Goal: Register for event/course

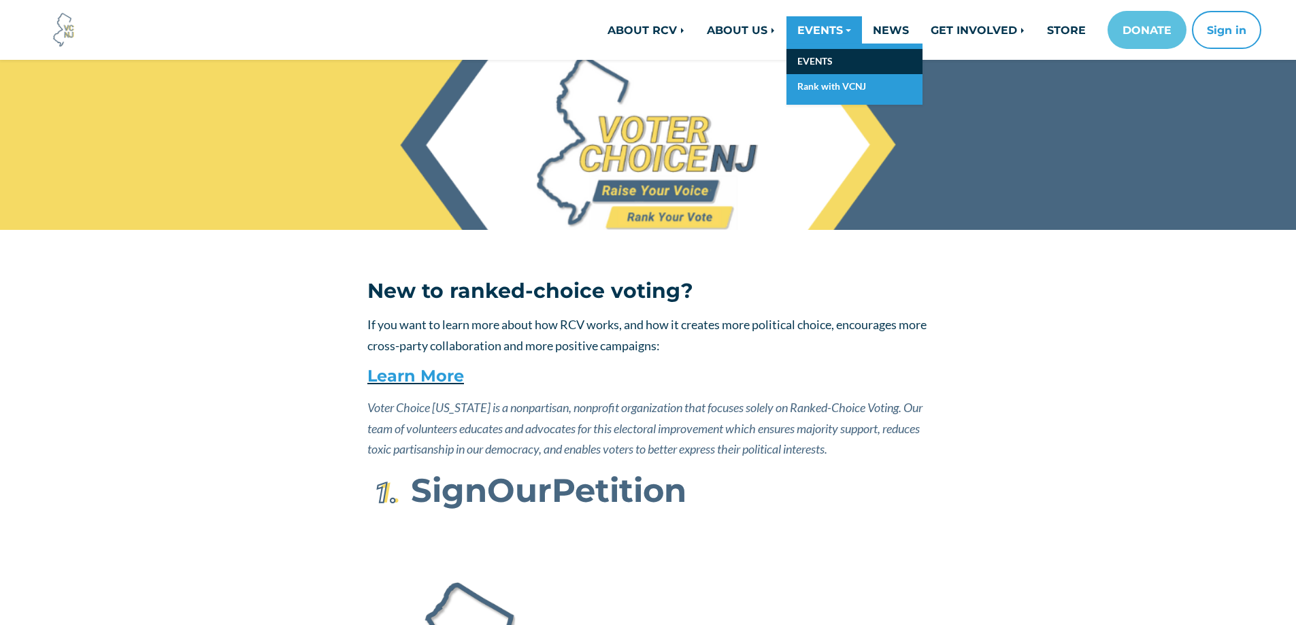
click at [808, 59] on link "EVENTS" at bounding box center [855, 61] width 136 height 25
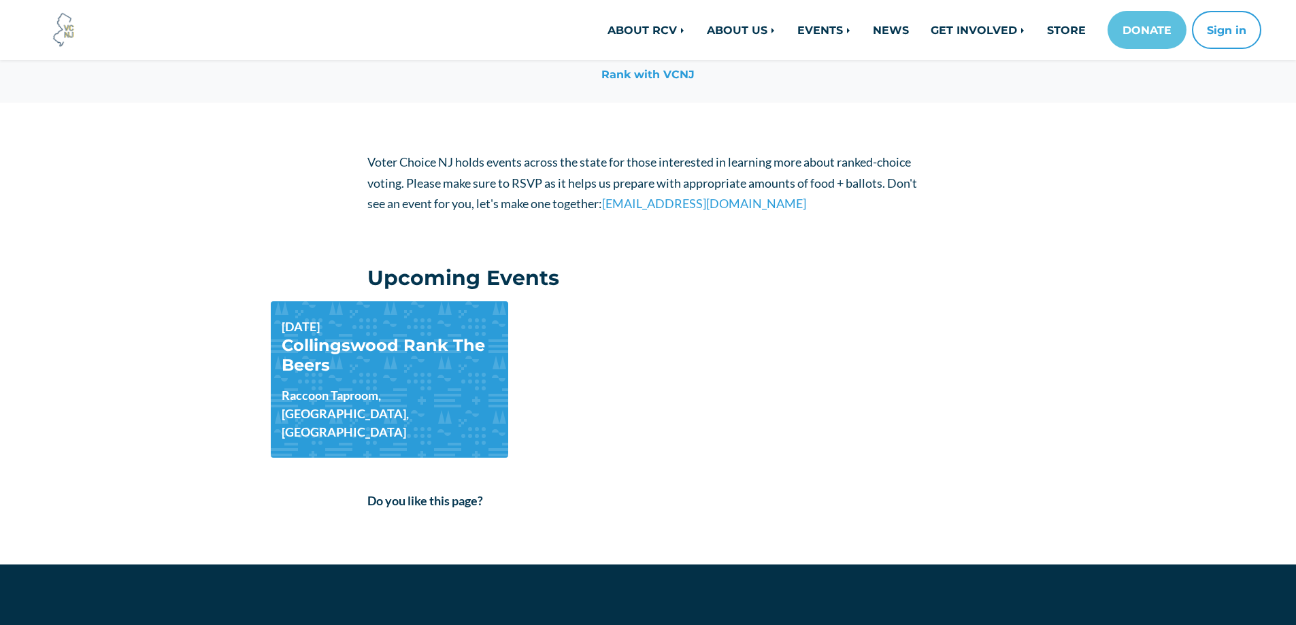
scroll to position [216, 0]
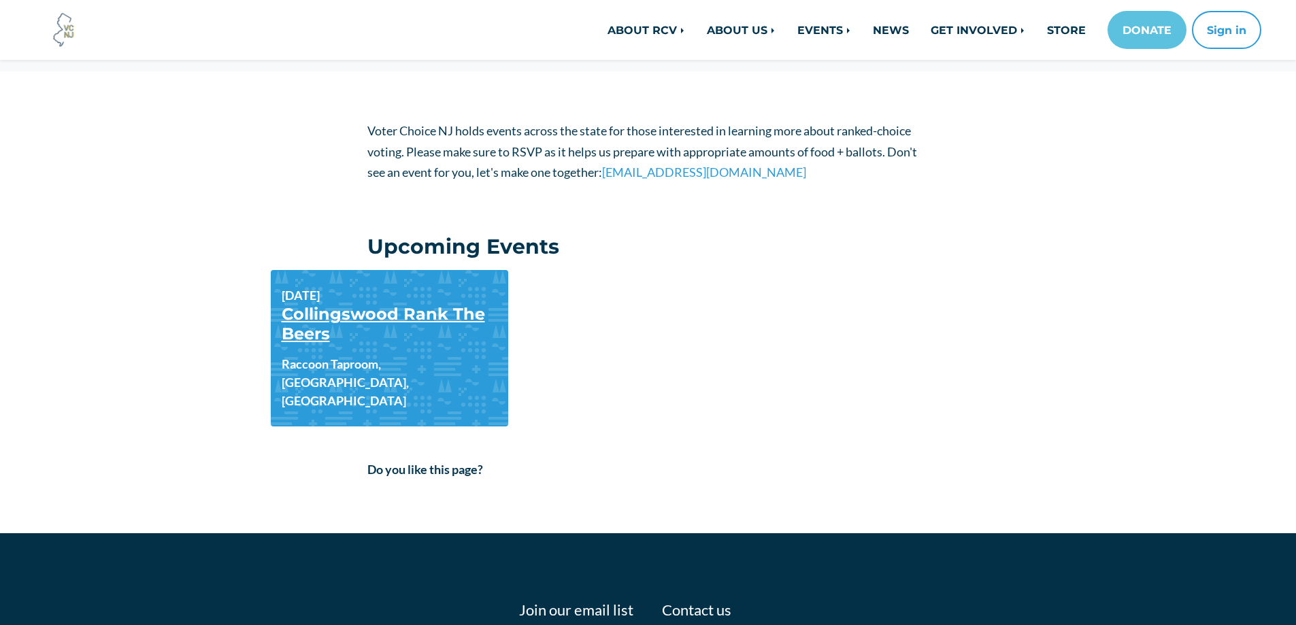
click at [338, 314] on link "Collingswood Rank The Beers" at bounding box center [383, 323] width 203 height 39
